Goal: Transaction & Acquisition: Purchase product/service

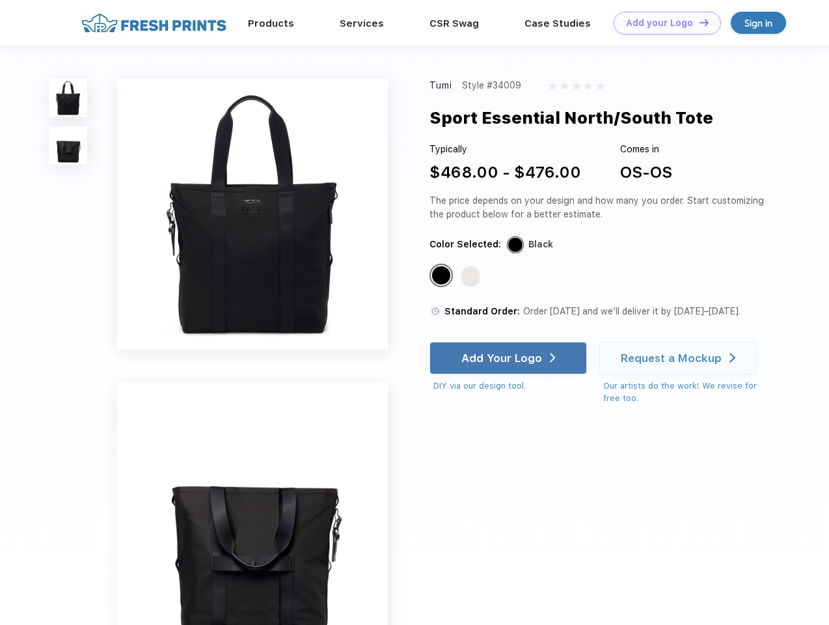
click at [663, 23] on link "Add your Logo Design Tool" at bounding box center [667, 23] width 107 height 23
click at [0, 0] on div "Design Tool" at bounding box center [0, 0] width 0 height 0
click at [699, 22] on link "Add your Logo Design Tool" at bounding box center [667, 23] width 107 height 23
click at [68, 98] on img at bounding box center [68, 98] width 38 height 38
click at [68, 146] on img at bounding box center [68, 145] width 38 height 38
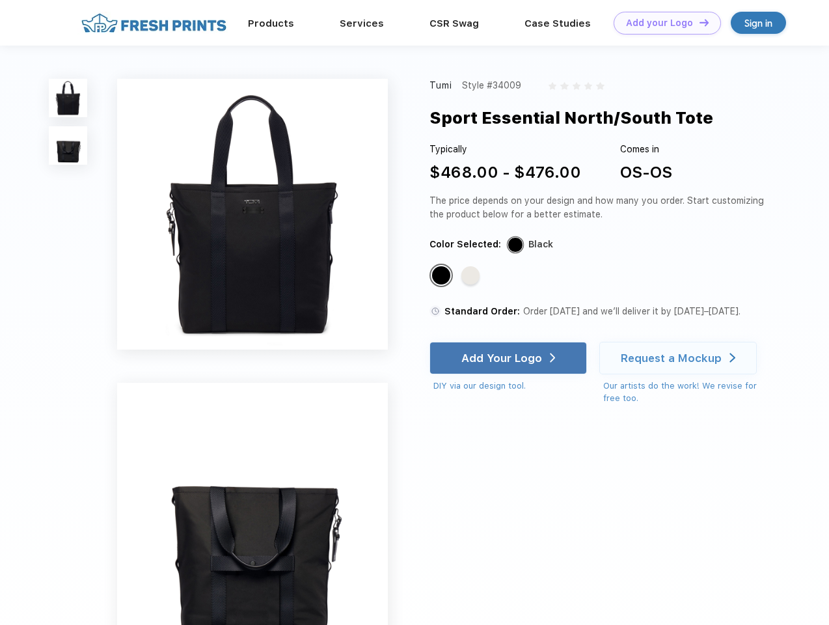
click at [443, 276] on div "Standard Color" at bounding box center [441, 275] width 18 height 18
click at [472, 276] on div "Standard Color" at bounding box center [471, 275] width 18 height 18
click at [510, 358] on div "Add Your Logo" at bounding box center [502, 358] width 81 height 13
click at [680, 358] on div "Request a Mockup" at bounding box center [671, 358] width 101 height 13
